Goal: Information Seeking & Learning: Learn about a topic

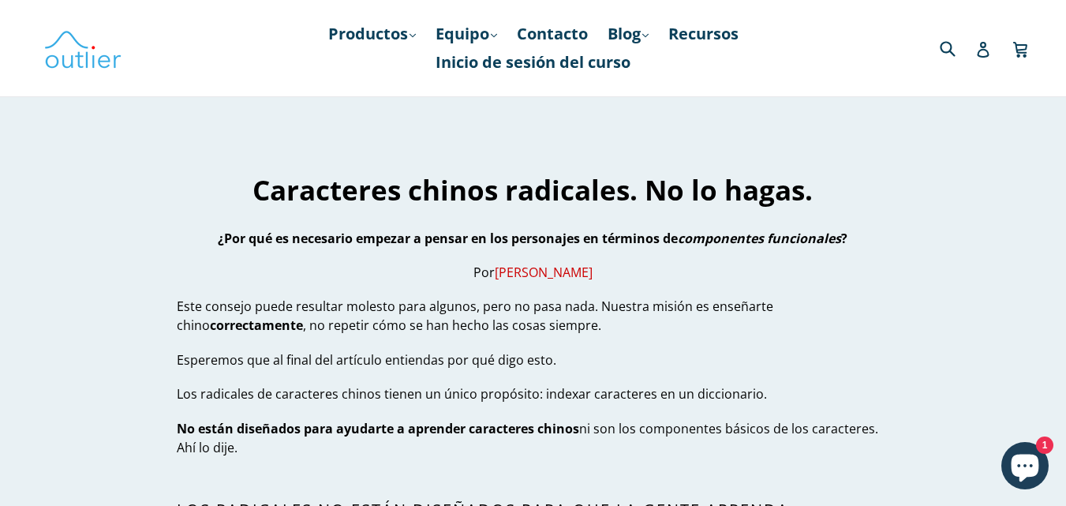
drag, startPoint x: 601, startPoint y: 309, endPoint x: 585, endPoint y: 327, distance: 23.5
click at [585, 327] on p "Este consejo puede resultar molesto para algunos, pero no pasa nada. Nuestra mi…" at bounding box center [533, 316] width 712 height 38
click at [558, 355] on p "Esperemos que al final del artículo entiendas por qué digo esto." at bounding box center [533, 359] width 712 height 19
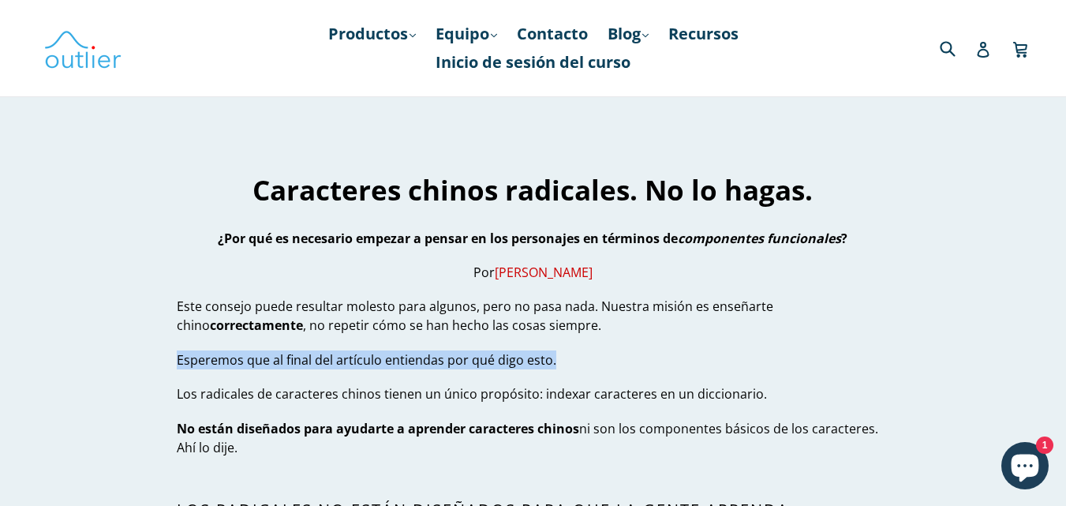
drag, startPoint x: 170, startPoint y: 361, endPoint x: 577, endPoint y: 365, distance: 407.1
click at [577, 365] on p "Esperemos que al final del artículo entiendas por qué digo esto." at bounding box center [533, 359] width 712 height 19
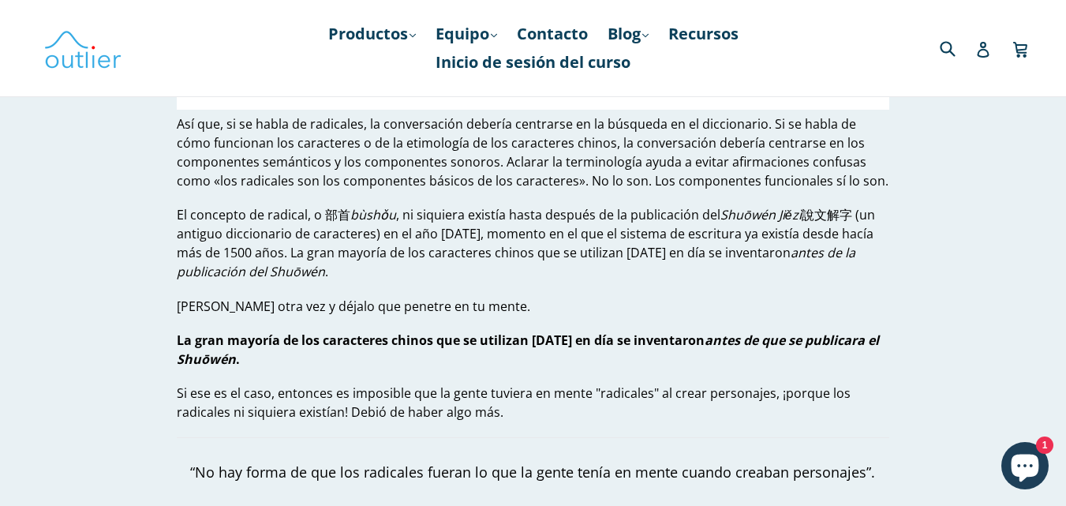
scroll to position [1515, 0]
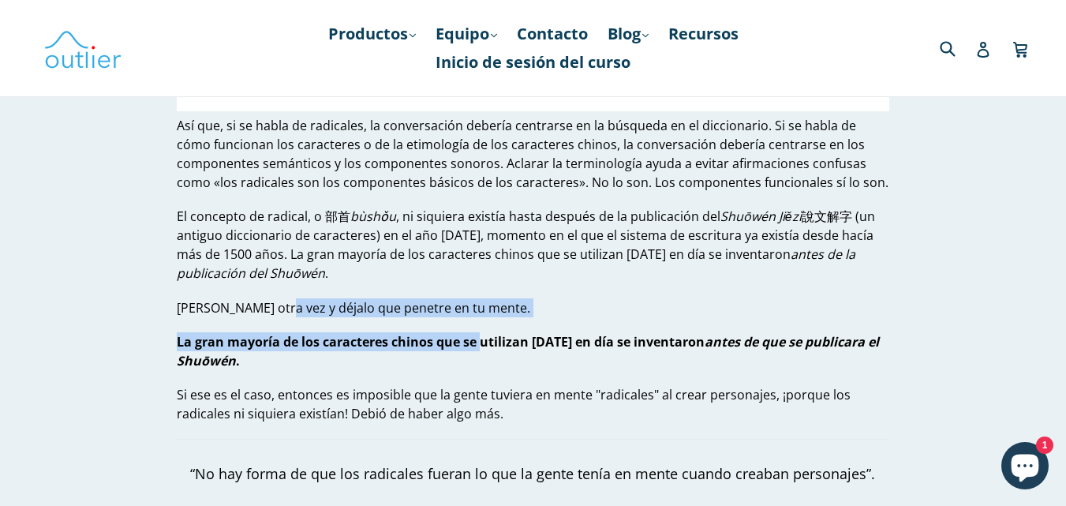
drag, startPoint x: 274, startPoint y: 312, endPoint x: 482, endPoint y: 330, distance: 209.1
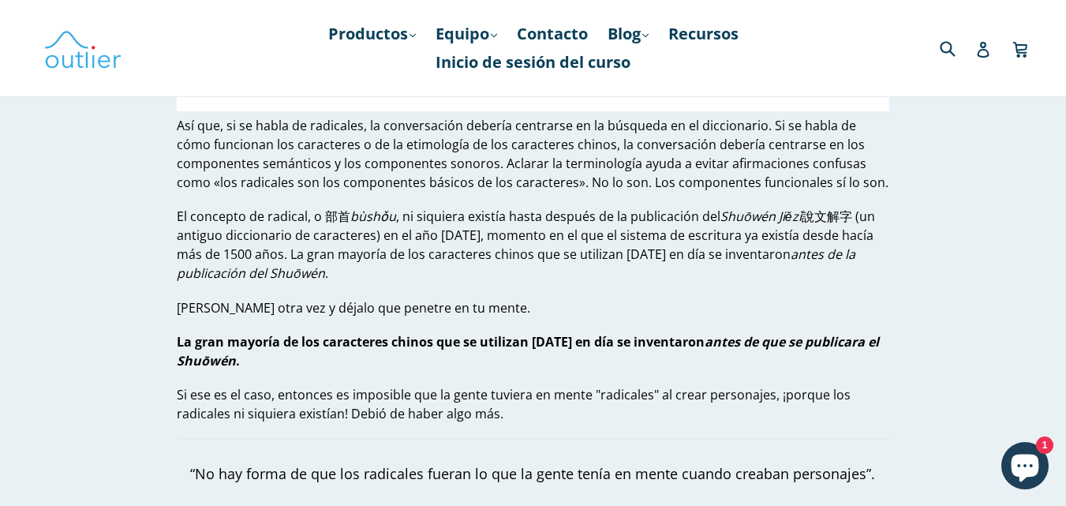
click at [484, 349] on font "La gran mayoría de los caracteres chinos que se utilizan [DATE] en día se inven…" at bounding box center [441, 341] width 528 height 17
drag, startPoint x: 691, startPoint y: 348, endPoint x: 809, endPoint y: 363, distance: 119.3
click at [809, 363] on p "La gran mayoría de los caracteres chinos que se utilizan [DATE] en día se inven…" at bounding box center [533, 351] width 712 height 38
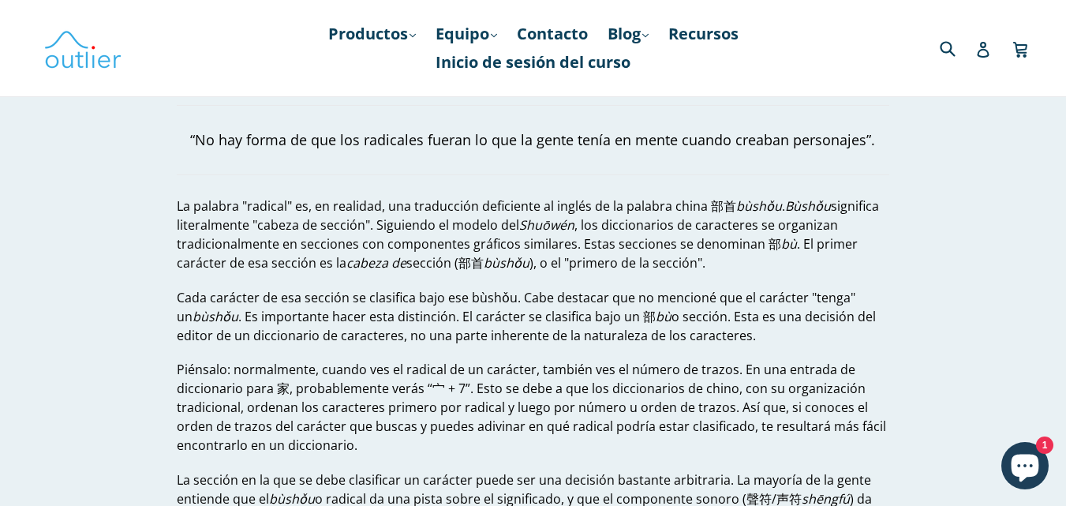
scroll to position [1910, 0]
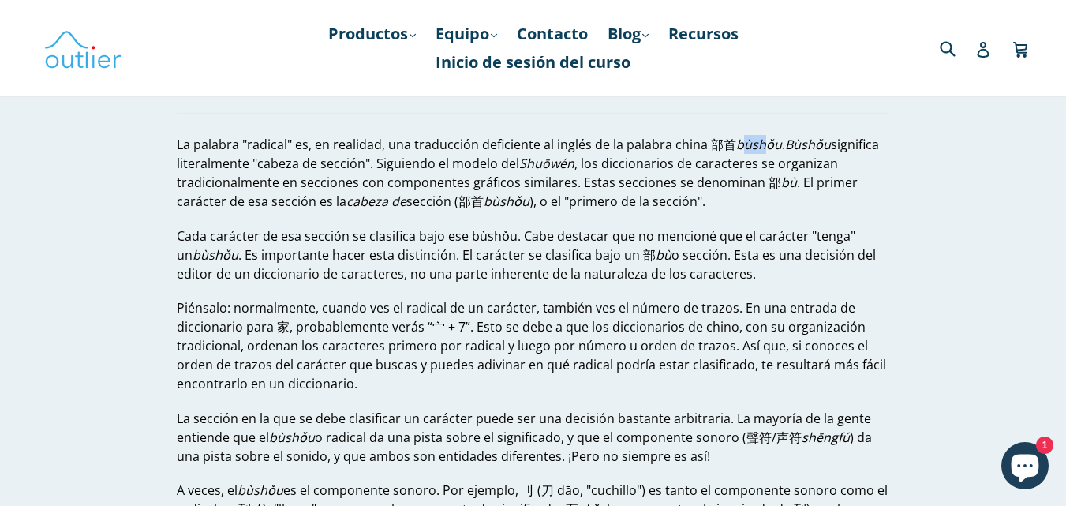
drag, startPoint x: 741, startPoint y: 144, endPoint x: 761, endPoint y: 148, distance: 21.1
click at [761, 148] on font "bùshǒu" at bounding box center [759, 144] width 46 height 17
drag, startPoint x: 791, startPoint y: 140, endPoint x: 813, endPoint y: 144, distance: 21.8
click at [813, 144] on font "Bùshǒu" at bounding box center [808, 144] width 46 height 17
drag, startPoint x: 256, startPoint y: 166, endPoint x: 362, endPoint y: 163, distance: 105.8
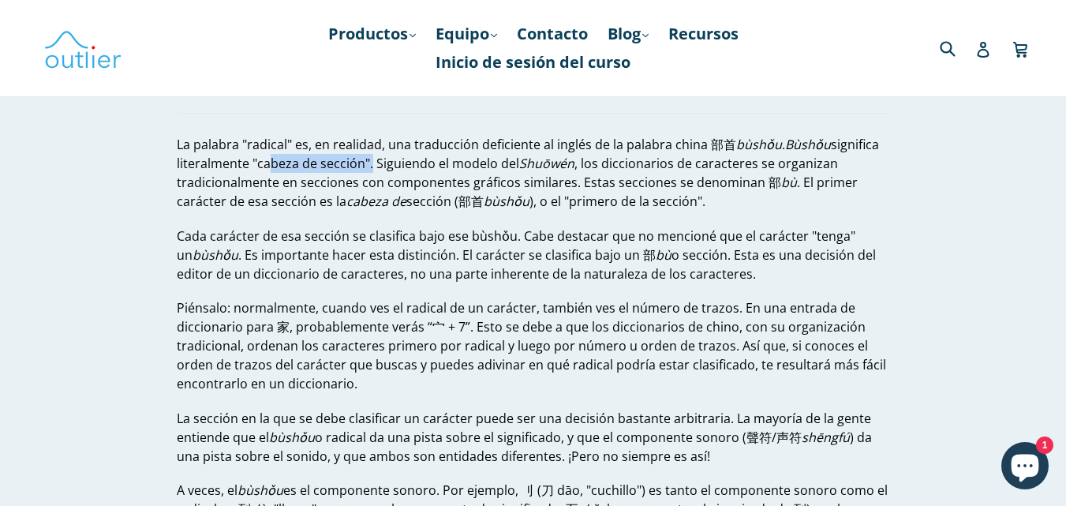
click at [362, 163] on font "significa literalmente "cabeza de sección". Siguiendo el modelo del" at bounding box center [528, 154] width 702 height 36
drag, startPoint x: 379, startPoint y: 161, endPoint x: 577, endPoint y: 163, distance: 198.0
click at [577, 163] on p "La palabra "radical" es, en realidad, una traducción deficiente al inglés de la…" at bounding box center [533, 173] width 712 height 76
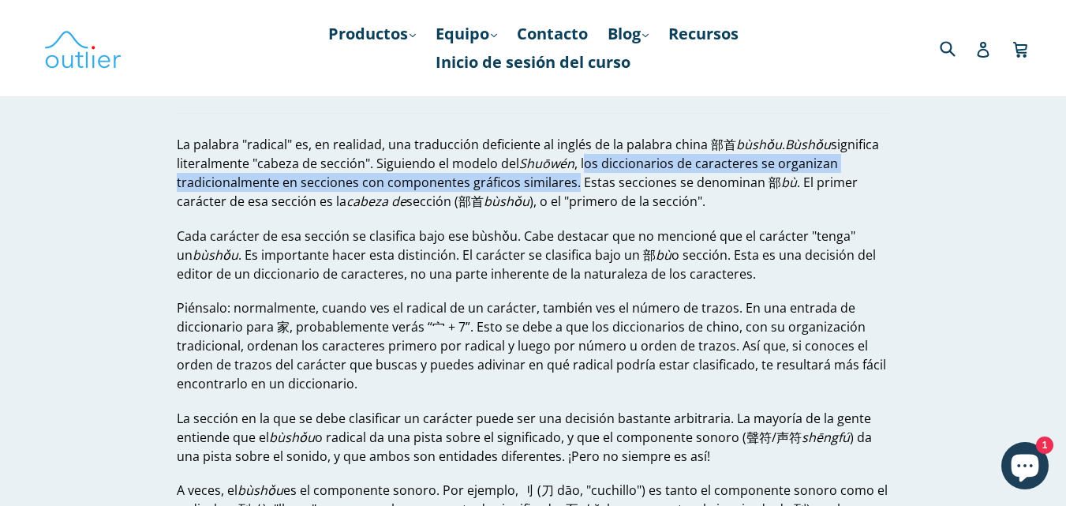
drag, startPoint x: 581, startPoint y: 163, endPoint x: 570, endPoint y: 178, distance: 19.1
click at [570, 178] on font ", los diccionarios de caracteres se organizan tradicionalmente en secciones con…" at bounding box center [507, 173] width 661 height 36
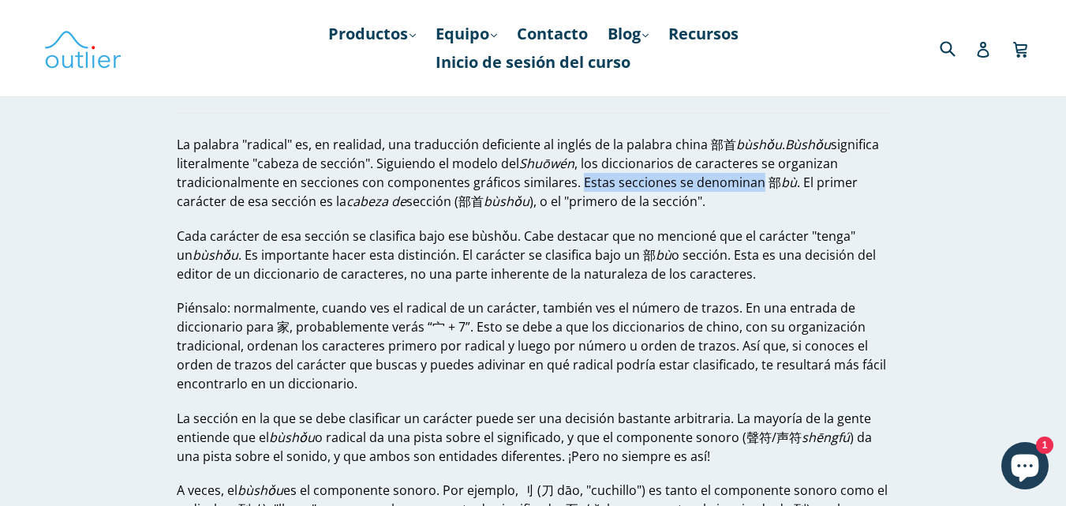
drag, startPoint x: 571, startPoint y: 179, endPoint x: 749, endPoint y: 189, distance: 177.8
click at [749, 189] on font ", los diccionarios de caracteres se organizan tradicionalmente en secciones con…" at bounding box center [507, 173] width 661 height 36
click at [750, 187] on font ", los diccionarios de caracteres se organizan tradicionalmente en secciones con…" at bounding box center [507, 173] width 661 height 36
drag, startPoint x: 783, startPoint y: 185, endPoint x: 574, endPoint y: 184, distance: 209.9
click at [574, 184] on p "La palabra "radical" es, en realidad, una traducción deficiente al inglés de la…" at bounding box center [533, 173] width 712 height 76
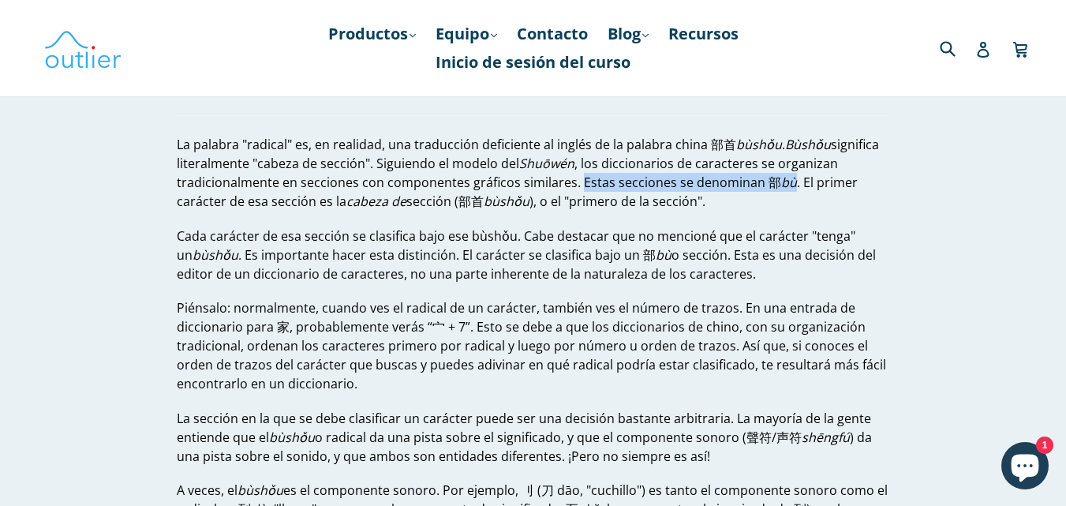
click at [574, 184] on font ", los diccionarios de caracteres se organizan tradicionalmente en secciones con…" at bounding box center [507, 173] width 661 height 36
drag, startPoint x: 575, startPoint y: 184, endPoint x: 823, endPoint y: 189, distance: 247.8
click at [823, 189] on p "La palabra "radical" es, en realidad, una traducción deficiente al inglés de la…" at bounding box center [533, 173] width 712 height 76
click at [823, 189] on font ". El ​​primer carácter de esa sección es la" at bounding box center [517, 192] width 681 height 36
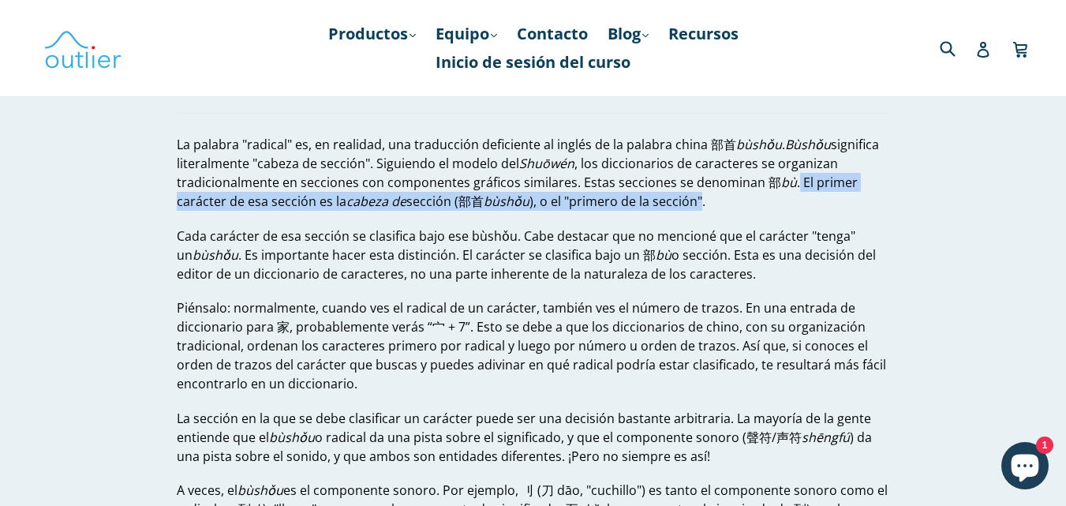
drag, startPoint x: 787, startPoint y: 182, endPoint x: 696, endPoint y: 211, distance: 95.8
click at [696, 211] on p "La palabra "radical" es, en realidad, una traducción deficiente al inglés de la…" at bounding box center [533, 173] width 712 height 76
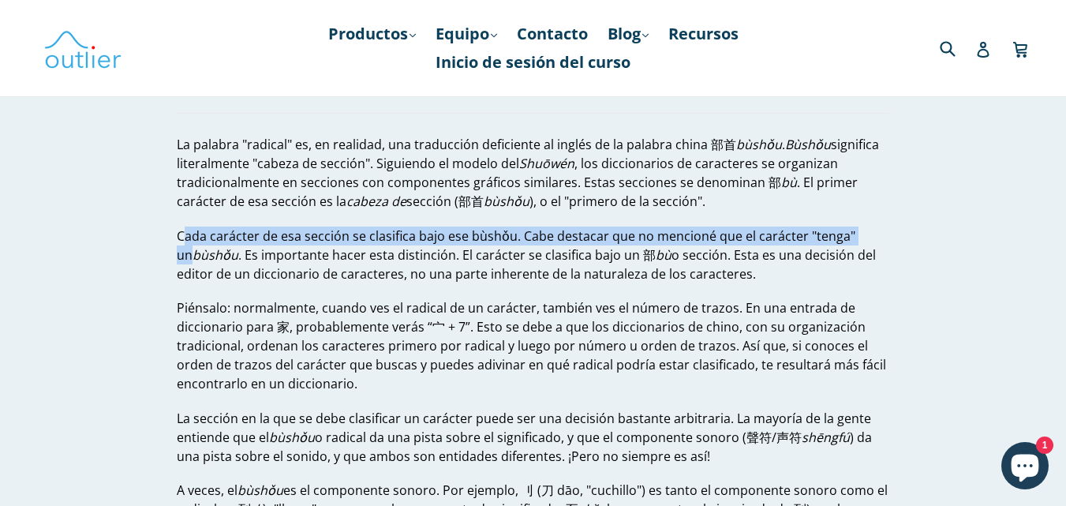
drag, startPoint x: 185, startPoint y: 241, endPoint x: 865, endPoint y: 242, distance: 680.8
click at [865, 242] on p "Cada carácter de esa sección se clasifica bajo ese bùshǒu. Cabe destacar que no…" at bounding box center [533, 254] width 712 height 57
click at [858, 245] on p "Cada carácter de esa sección se clasifica bajo ese bùshǒu. Cabe destacar que no…" at bounding box center [533, 254] width 712 height 57
drag, startPoint x: 458, startPoint y: 204, endPoint x: 485, endPoint y: 209, distance: 28.0
click at [485, 209] on p "La palabra "radical" es, en realidad, una traducción deficiente al inglés de la…" at bounding box center [533, 173] width 712 height 76
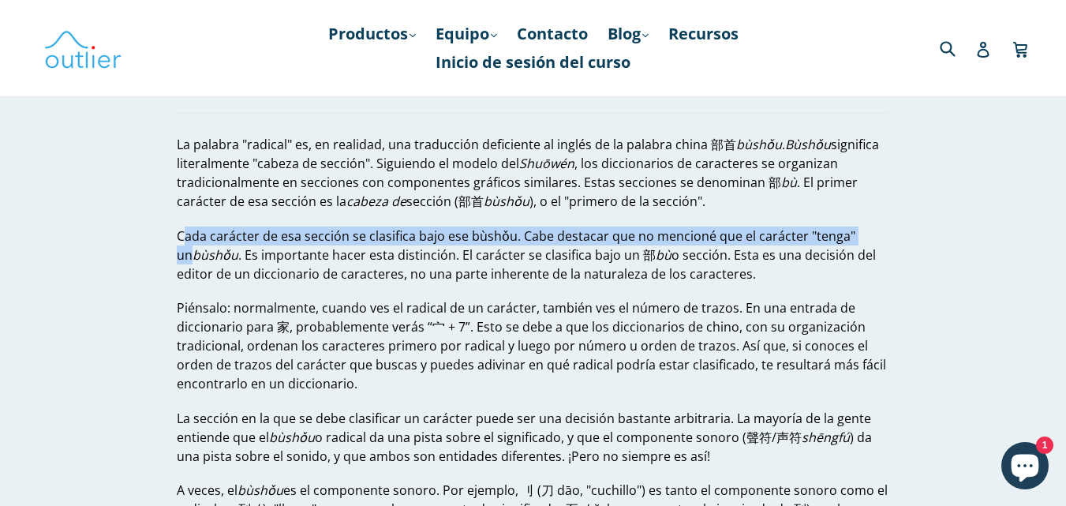
copy font "部首"
